Goal: Information Seeking & Learning: Find contact information

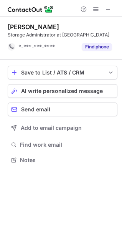
scroll to position [155, 122]
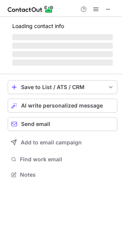
scroll to position [167, 122]
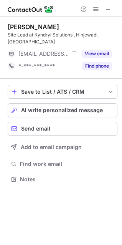
scroll to position [167, 122]
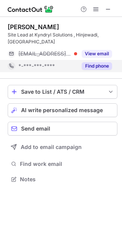
click at [97, 62] on button "Find phone" at bounding box center [97, 66] width 30 height 8
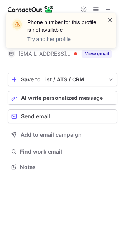
scroll to position [155, 122]
click at [107, 20] on span at bounding box center [110, 20] width 6 height 8
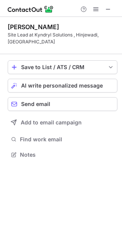
scroll to position [142, 122]
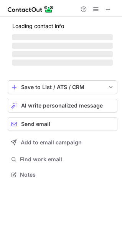
scroll to position [174, 122]
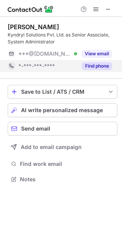
click at [91, 66] on button "Find phone" at bounding box center [97, 66] width 30 height 8
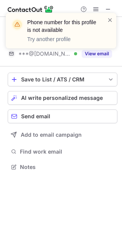
scroll to position [161, 122]
click at [111, 19] on span at bounding box center [110, 20] width 6 height 8
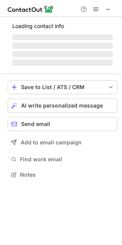
scroll to position [167, 122]
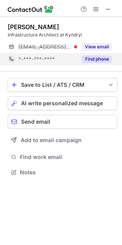
click at [99, 59] on button "Find phone" at bounding box center [97, 59] width 30 height 8
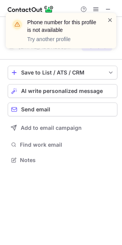
click at [110, 18] on span at bounding box center [110, 20] width 6 height 8
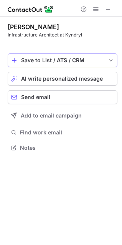
scroll to position [142, 122]
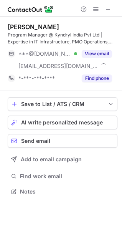
scroll to position [186, 122]
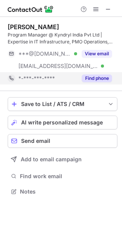
click at [100, 79] on button "Find phone" at bounding box center [97, 78] width 30 height 8
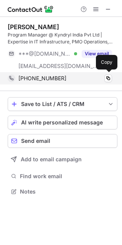
click at [64, 77] on div "+919899260578" at bounding box center [65, 78] width 94 height 7
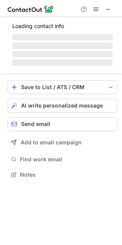
scroll to position [167, 122]
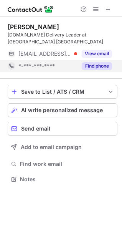
click at [98, 62] on button "Find phone" at bounding box center [97, 66] width 30 height 8
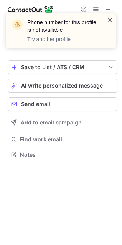
scroll to position [142, 122]
click at [113, 19] on span at bounding box center [110, 20] width 6 height 8
